Goal: Information Seeking & Learning: Learn about a topic

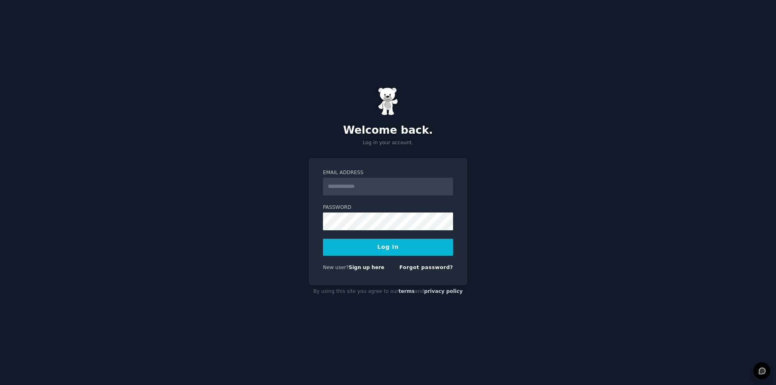
click at [351, 181] on input "Email Address" at bounding box center [388, 187] width 130 height 18
type input "**********"
click at [365, 249] on button "Log In" at bounding box center [388, 247] width 130 height 17
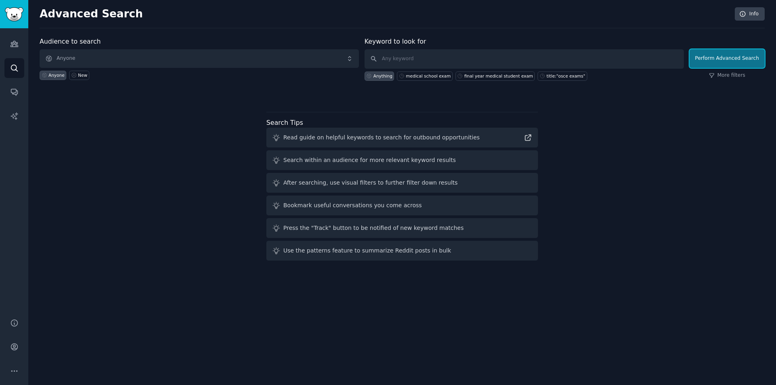
click at [737, 58] on button "Perform Advanced Search" at bounding box center [727, 58] width 75 height 19
click at [505, 63] on input "text" at bounding box center [524, 58] width 319 height 19
type input "medical student"
click button "Perform Advanced Search" at bounding box center [727, 58] width 75 height 19
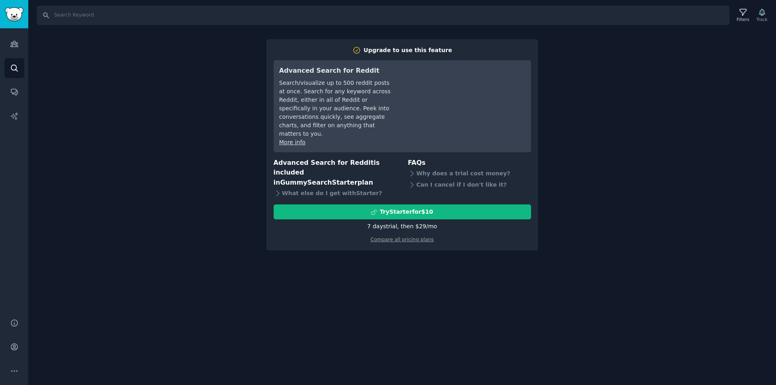
click at [602, 171] on div "Search Filters Track Upgrade to use this feature Advanced Search for Reddit Sea…" at bounding box center [402, 192] width 748 height 385
